Goal: Task Accomplishment & Management: Use online tool/utility

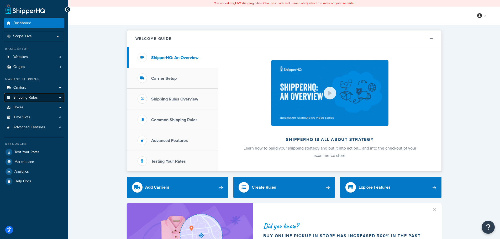
click at [17, 96] on span "Shipping Rules" at bounding box center [25, 98] width 24 height 4
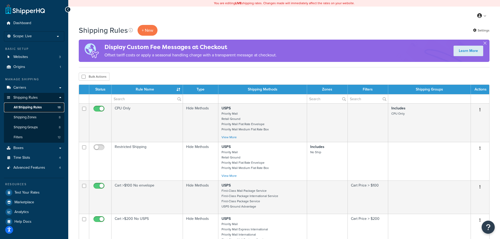
click at [30, 110] on link "All Shipping Rules 18" at bounding box center [34, 108] width 60 height 10
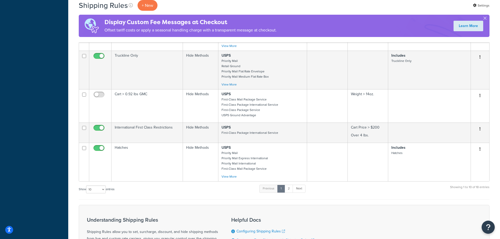
scroll to position [368, 0]
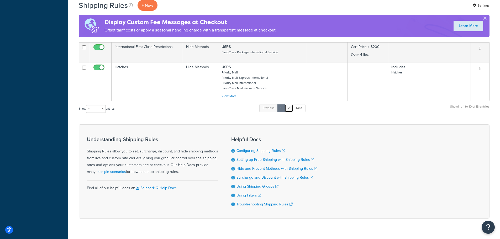
click at [291, 108] on link "2" at bounding box center [289, 108] width 9 height 8
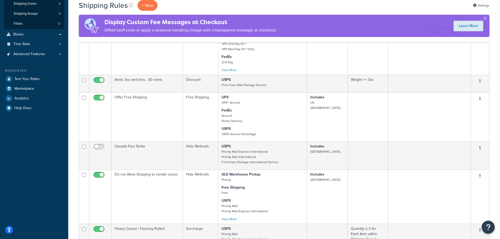
scroll to position [123, 0]
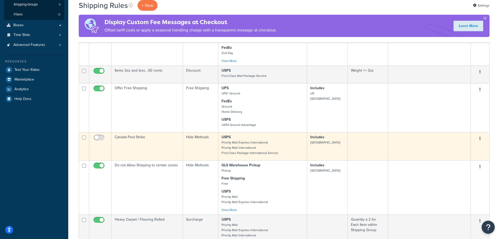
click at [337, 142] on p "Includes canada" at bounding box center [327, 140] width 34 height 11
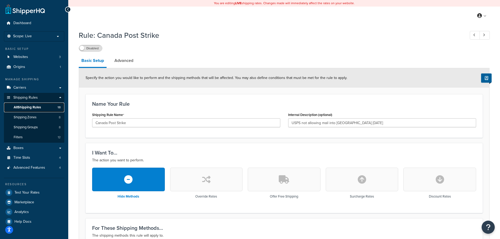
click at [28, 108] on span "All Shipping Rules" at bounding box center [27, 107] width 27 height 4
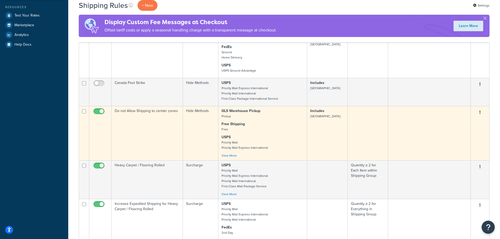
scroll to position [184, 0]
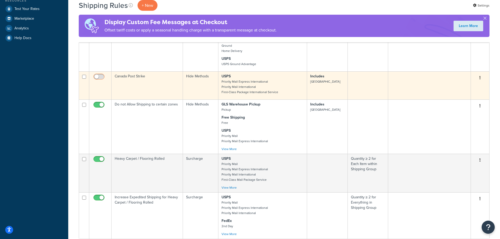
click at [96, 76] on input "checkbox" at bounding box center [99, 78] width 14 height 7
checkbox input "true"
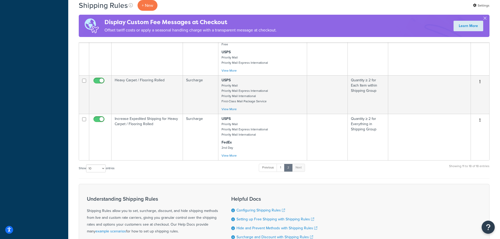
scroll to position [263, 0]
click at [283, 169] on link "1" at bounding box center [281, 168] width 8 height 8
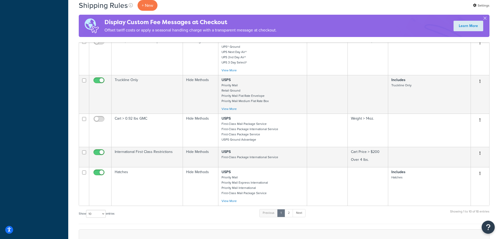
scroll to position [289, 0]
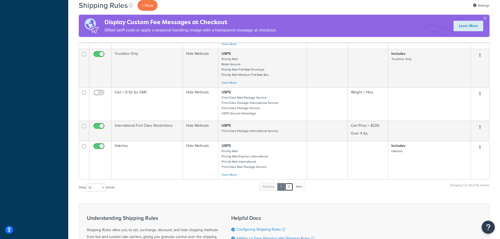
click at [289, 186] on link "2" at bounding box center [289, 187] width 9 height 8
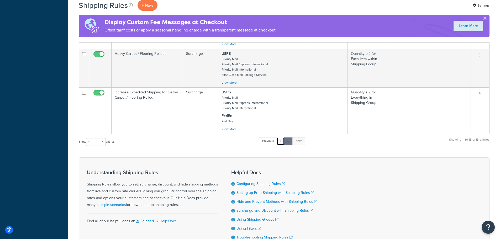
click at [282, 142] on link "1" at bounding box center [281, 141] width 8 height 8
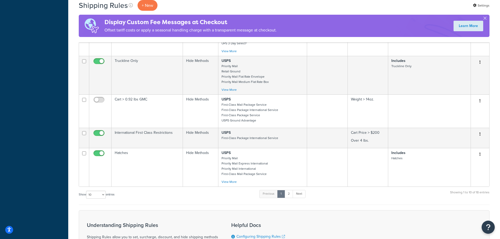
scroll to position [341, 0]
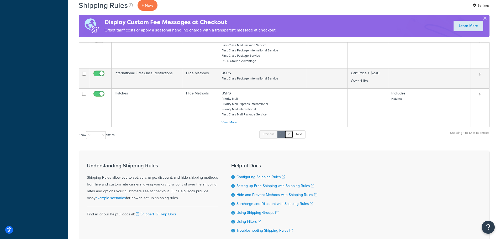
click at [290, 136] on link "2" at bounding box center [289, 134] width 9 height 8
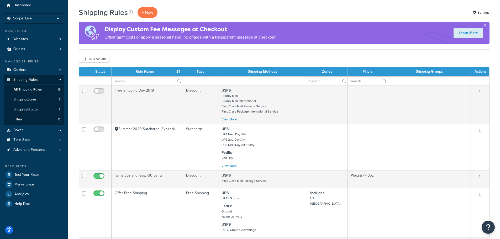
scroll to position [0, 0]
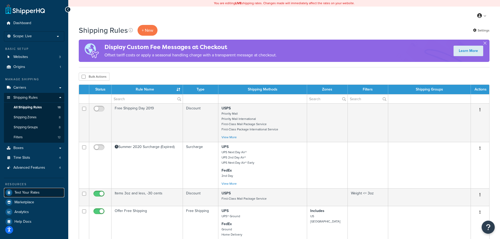
click at [24, 195] on span "Test Your Rates" at bounding box center [26, 193] width 25 height 4
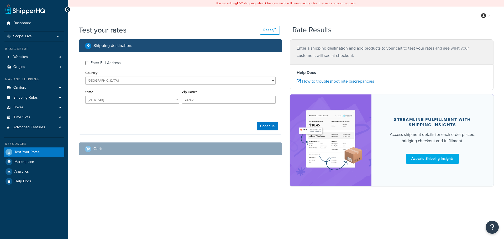
select select "[GEOGRAPHIC_DATA]"
click at [268, 126] on button "Continue" at bounding box center [267, 126] width 21 height 8
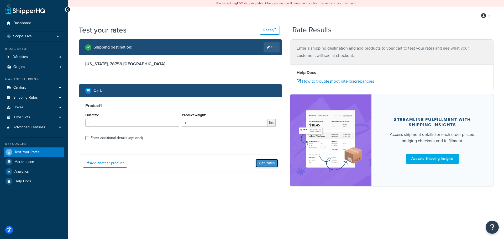
click at [260, 165] on button "Get Rates" at bounding box center [267, 163] width 22 height 8
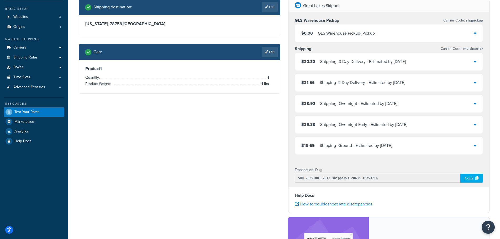
scroll to position [53, 0]
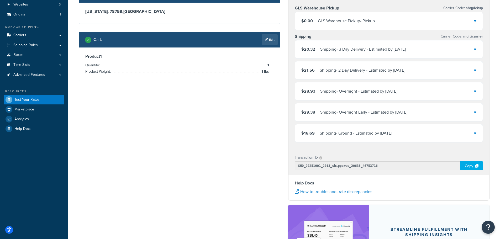
click at [470, 166] on div "Copy" at bounding box center [472, 165] width 23 height 9
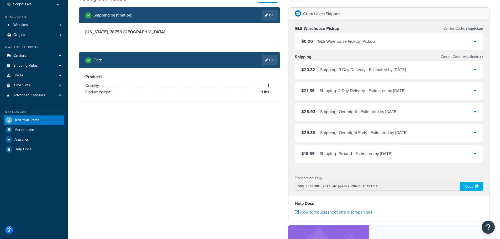
scroll to position [0, 0]
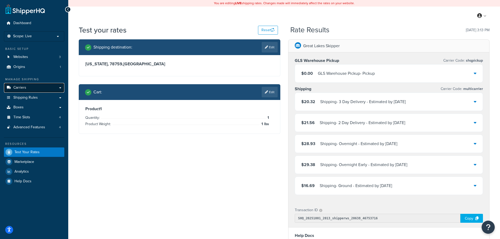
click at [22, 87] on span "Carriers" at bounding box center [19, 88] width 13 height 4
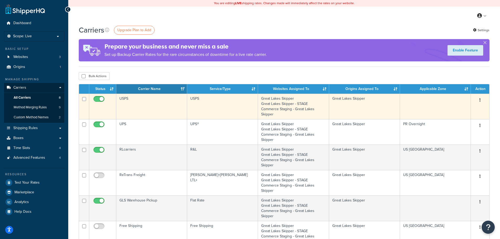
click at [445, 104] on td at bounding box center [435, 106] width 71 height 25
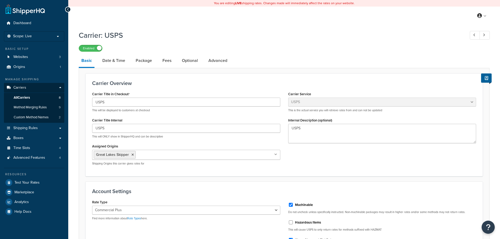
select select "usps"
select select "PLUS"
click at [120, 60] on link "Date & Time" at bounding box center [114, 60] width 28 height 13
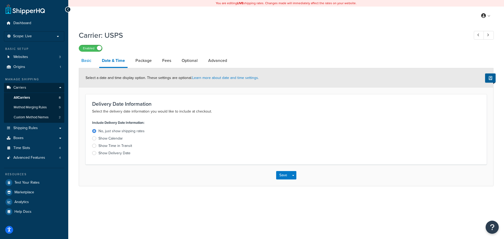
click at [84, 57] on link "Basic" at bounding box center [86, 60] width 15 height 13
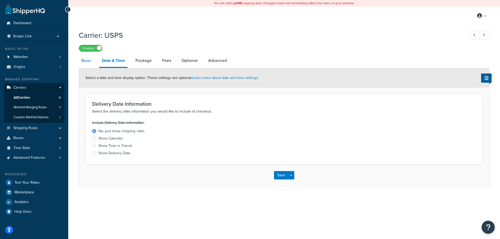
select select "usps"
select select "PLUS"
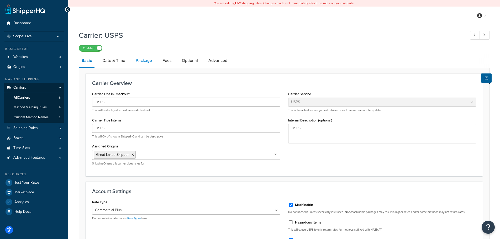
click at [148, 61] on link "Package" at bounding box center [144, 60] width 22 height 13
select select "163039"
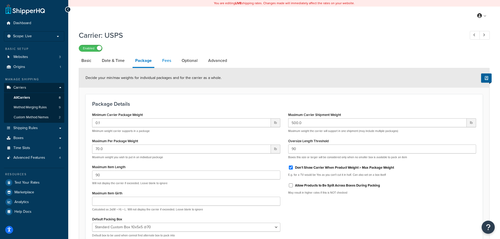
click at [166, 59] on link "Fees" at bounding box center [167, 60] width 14 height 13
select select "package"
select select "AFTER"
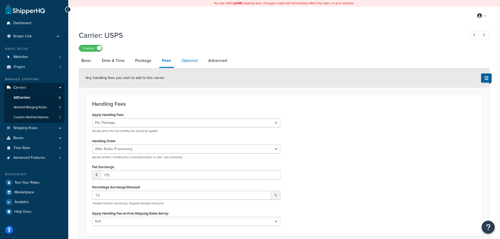
click at [186, 62] on link "Optional" at bounding box center [189, 60] width 21 height 13
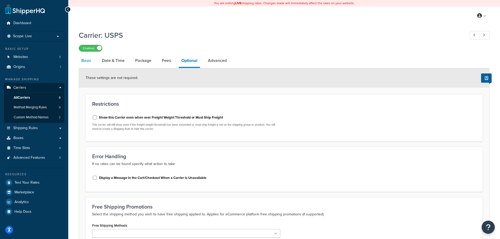
click at [92, 60] on link "Basic" at bounding box center [86, 60] width 15 height 13
select select "usps"
select select "PLUS"
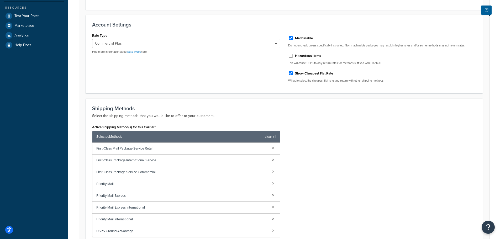
scroll to position [184, 0]
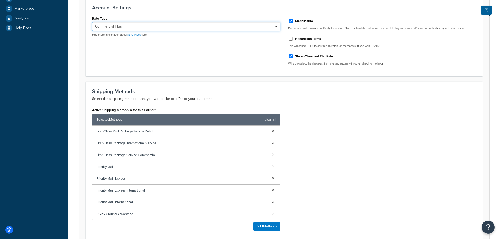
click at [170, 25] on select "Retail Rates Online Rates Commercial Plus" at bounding box center [186, 26] width 188 height 9
click at [148, 67] on div "Rate Type Retail Rates Online Rates Commercial Plus Find more information about…" at bounding box center [284, 42] width 392 height 55
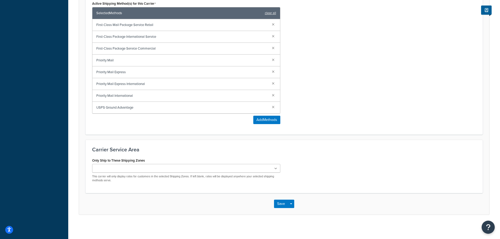
scroll to position [292, 0]
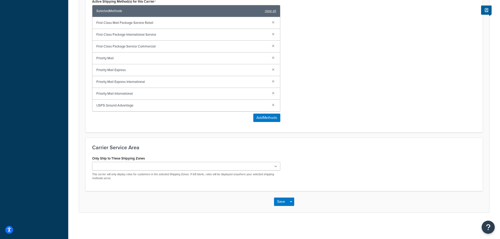
click at [229, 169] on ul at bounding box center [186, 166] width 188 height 9
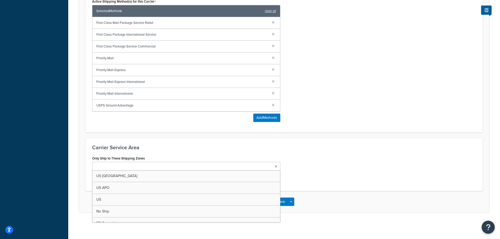
click at [326, 162] on div "Only Ship to These Shipping Zones [GEOGRAPHIC_DATA] [GEOGRAPHIC_DATA] [GEOGRAPH…" at bounding box center [284, 170] width 392 height 30
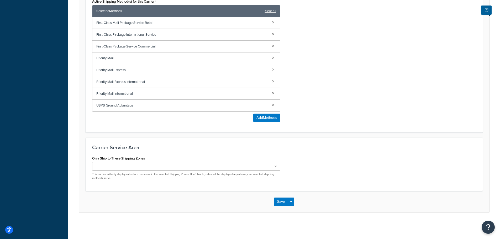
click at [277, 170] on ul at bounding box center [186, 166] width 188 height 9
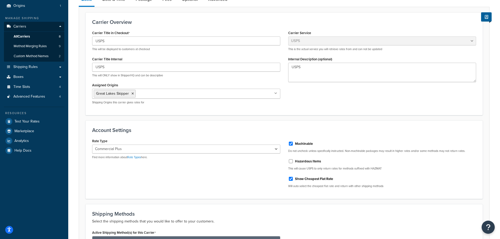
scroll to position [56, 0]
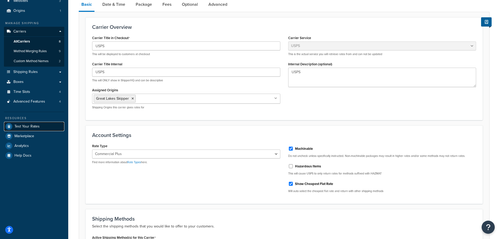
click at [19, 124] on span "Test Your Rates" at bounding box center [26, 126] width 25 height 4
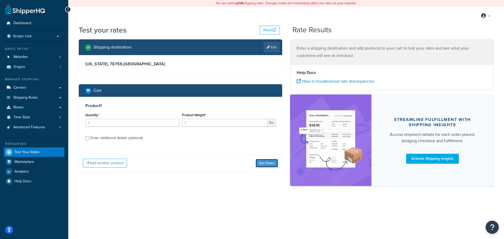
click at [259, 164] on button "Get Rates" at bounding box center [267, 163] width 22 height 8
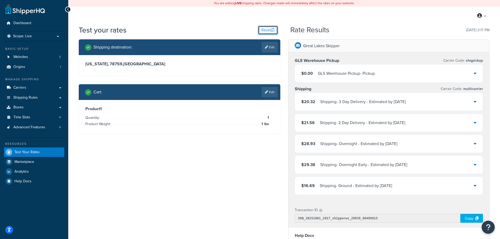
click at [262, 30] on button "Reset" at bounding box center [268, 30] width 20 height 9
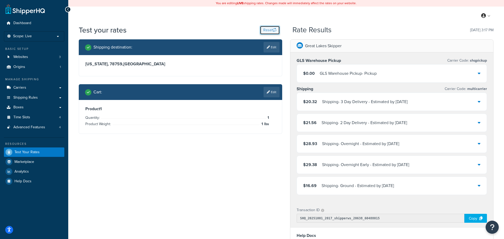
select select "TX"
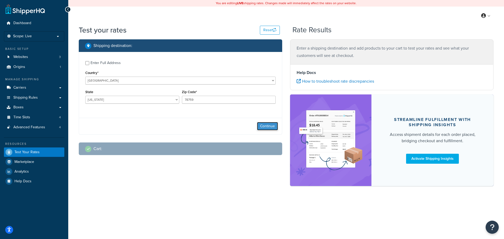
click at [265, 127] on button "Continue" at bounding box center [267, 126] width 21 height 8
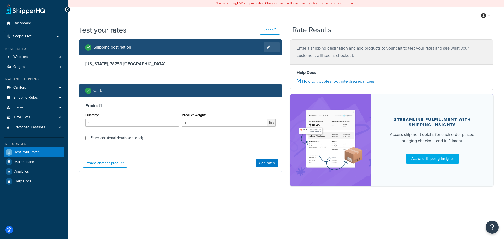
click at [255, 164] on div "Add another product Get Rates" at bounding box center [180, 163] width 203 height 17
click at [259, 163] on button "Get Rates" at bounding box center [267, 163] width 22 height 8
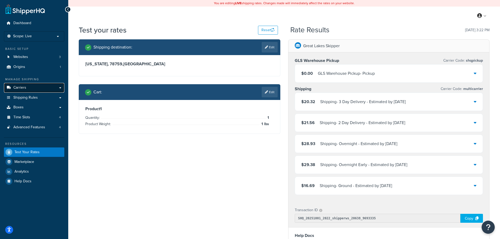
click at [17, 90] on span "Carriers" at bounding box center [19, 88] width 13 height 4
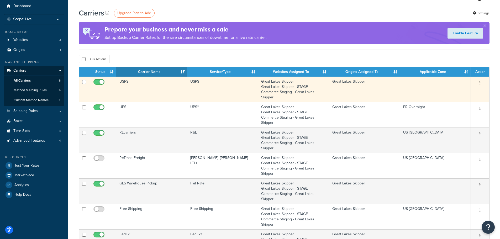
scroll to position [26, 0]
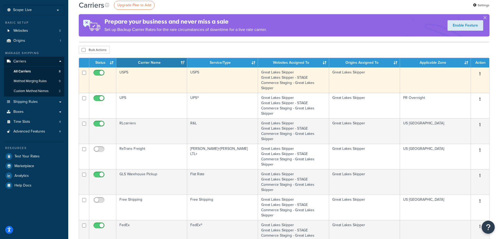
click at [342, 80] on td "Great Lakes Skipper" at bounding box center [364, 79] width 71 height 25
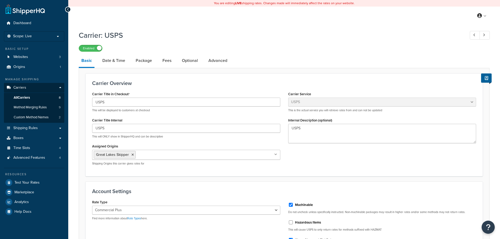
select select "usps"
select select "PLUS"
click at [115, 62] on link "Date & Time" at bounding box center [114, 60] width 28 height 13
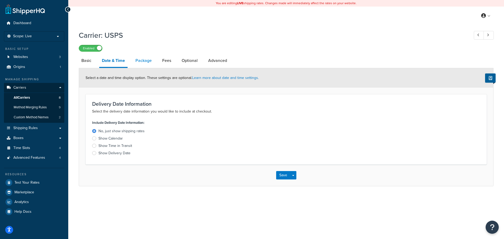
click at [138, 62] on link "Package" at bounding box center [144, 60] width 22 height 13
select select "163039"
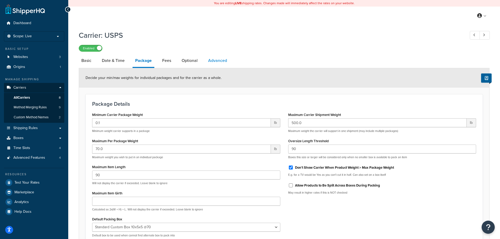
click at [211, 60] on link "Advanced" at bounding box center [218, 60] width 24 height 13
select select "false"
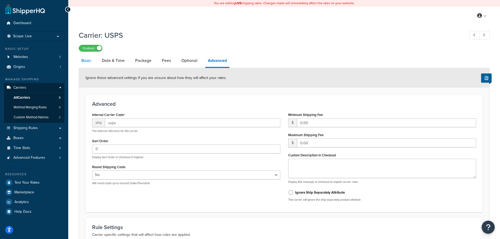
click at [91, 59] on link "Basic" at bounding box center [86, 60] width 15 height 13
select select "usps"
select select "PLUS"
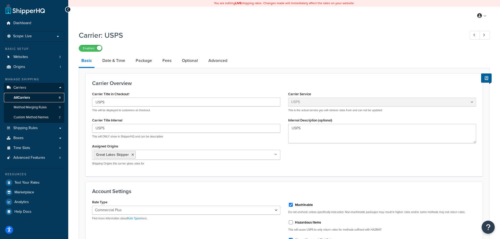
click at [22, 96] on span "All Carriers" at bounding box center [22, 98] width 16 height 4
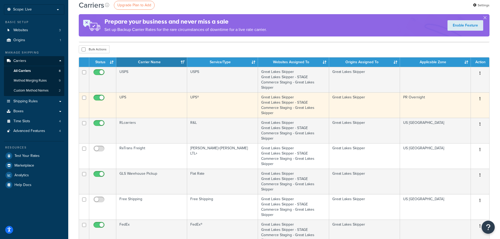
scroll to position [53, 0]
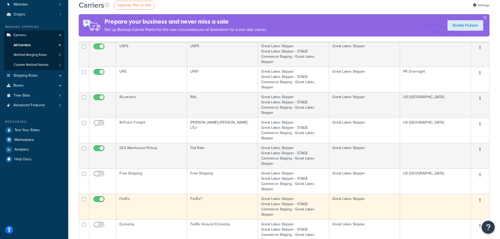
click at [213, 205] on td "FedEx®" at bounding box center [222, 206] width 71 height 25
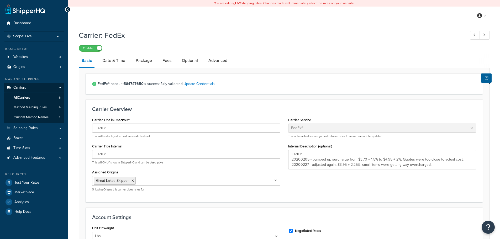
select select "fedEx"
select select "REGULAR_PICKUP"
select select "YOUR_PACKAGING"
click at [23, 97] on span "All Carriers" at bounding box center [22, 98] width 16 height 4
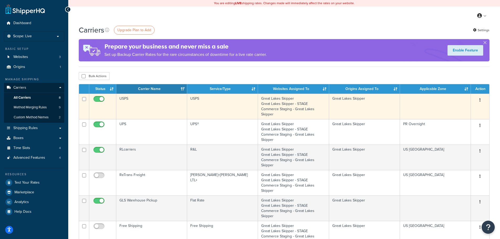
click at [205, 113] on td "USPS" at bounding box center [222, 106] width 71 height 25
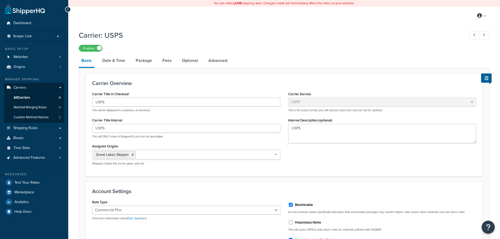
select select "usps"
select select "PLUS"
click at [23, 96] on span "All Carriers" at bounding box center [22, 98] width 16 height 4
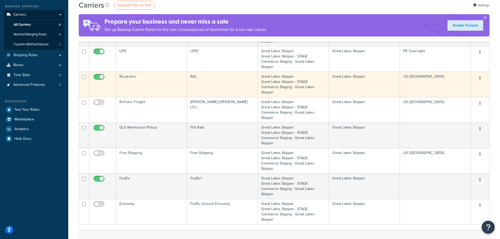
scroll to position [79, 0]
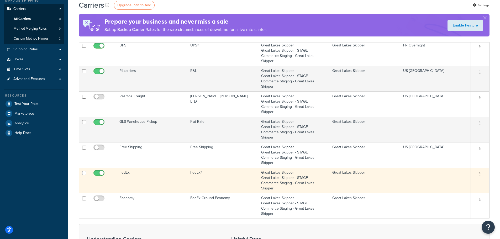
click at [162, 173] on td "FedEx" at bounding box center [151, 180] width 71 height 25
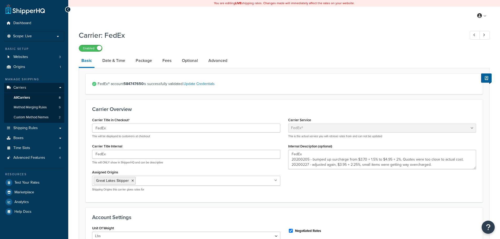
select select "fedEx"
select select "REGULAR_PICKUP"
select select "YOUR_PACKAGING"
drag, startPoint x: 220, startPoint y: 85, endPoint x: 185, endPoint y: 88, distance: 34.5
click at [185, 88] on div "FedEx® account 584747650 is successfully validated. Update Credentials" at bounding box center [284, 84] width 397 height 21
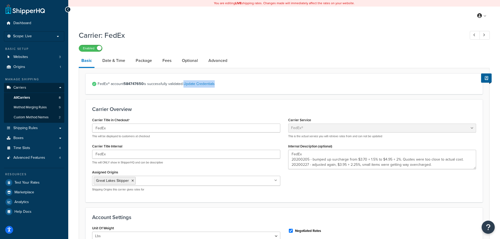
copy link "Update Credentials"
click at [30, 181] on span "Test Your Rates" at bounding box center [26, 183] width 25 height 4
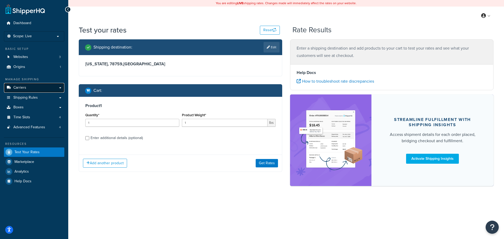
click at [21, 87] on span "Carriers" at bounding box center [19, 88] width 13 height 4
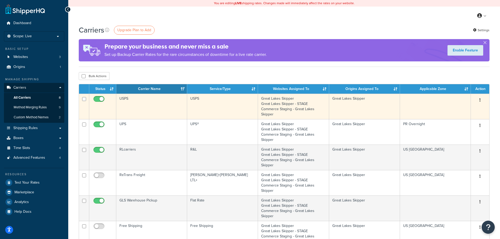
click at [272, 106] on td "Great Lakes Skipper Great Lakes Skipper - STAGE Commerce Staging - Great Lakes …" at bounding box center [293, 106] width 71 height 25
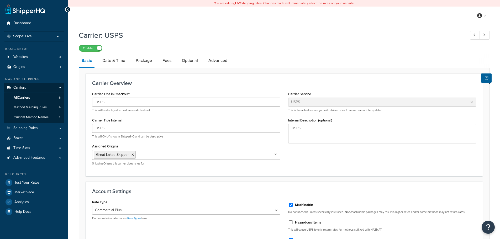
select select "usps"
select select "PLUS"
click at [110, 59] on link "Date & Time" at bounding box center [114, 60] width 28 height 13
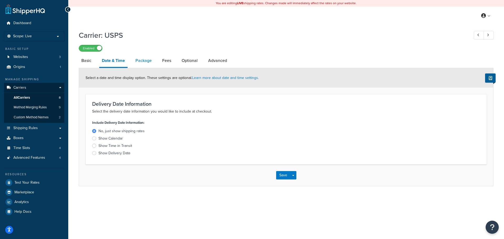
click at [138, 60] on link "Package" at bounding box center [144, 60] width 22 height 13
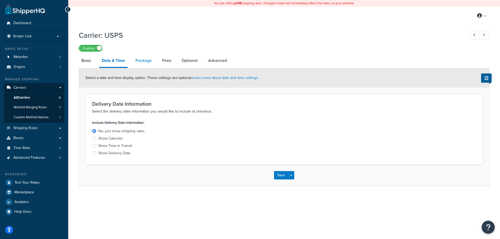
select select "163039"
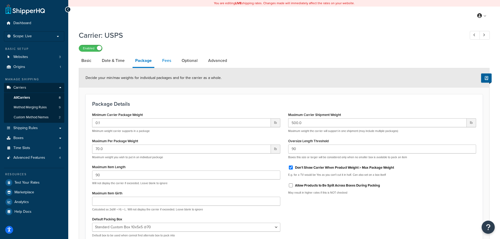
click at [165, 63] on link "Fees" at bounding box center [167, 60] width 14 height 13
select select "package"
select select "AFTER"
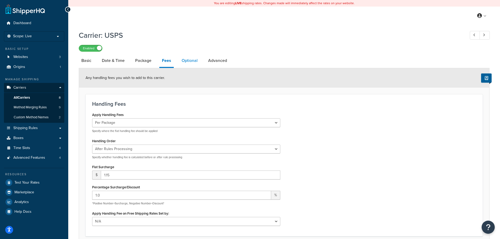
click at [189, 61] on link "Optional" at bounding box center [189, 60] width 21 height 13
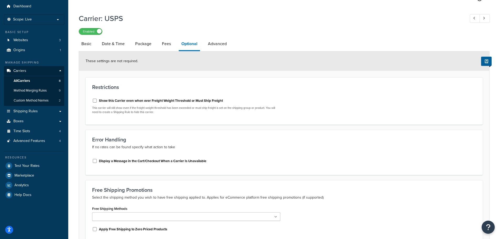
scroll to position [17, 0]
click at [214, 46] on link "Advanced" at bounding box center [217, 44] width 24 height 13
select select "false"
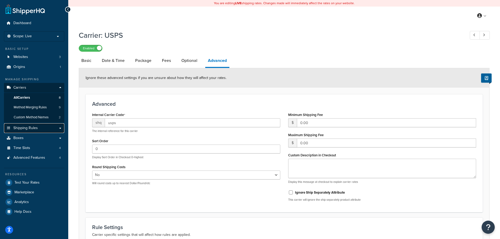
click at [39, 130] on link "Shipping Rules" at bounding box center [34, 128] width 60 height 10
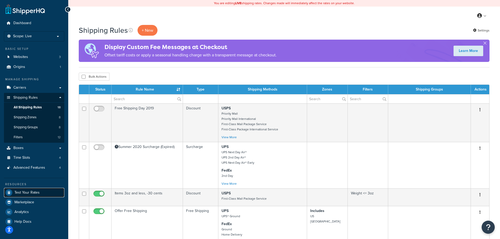
click at [22, 191] on span "Test Your Rates" at bounding box center [26, 193] width 25 height 4
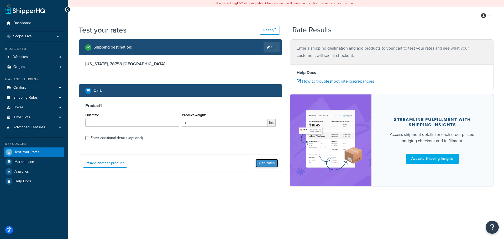
click at [268, 165] on button "Get Rates" at bounding box center [267, 163] width 22 height 8
